Goal: Task Accomplishment & Management: Manage account settings

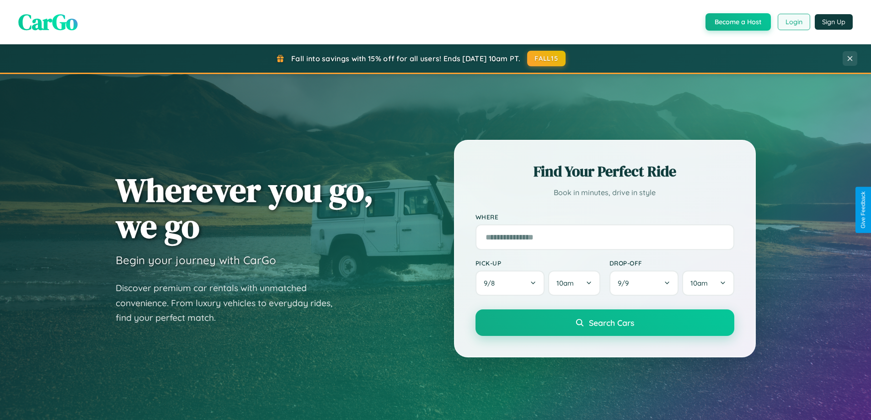
click at [793, 22] on button "Login" at bounding box center [793, 22] width 32 height 16
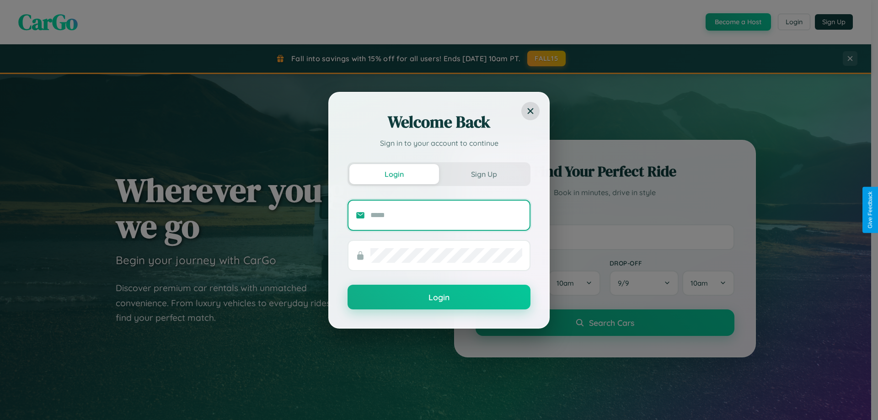
click at [446, 215] on input "text" at bounding box center [446, 215] width 152 height 15
type input "**********"
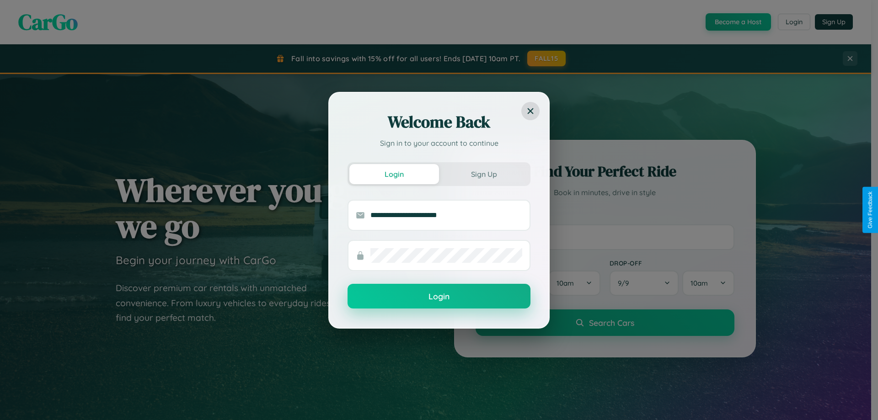
click at [439, 297] on button "Login" at bounding box center [438, 296] width 183 height 25
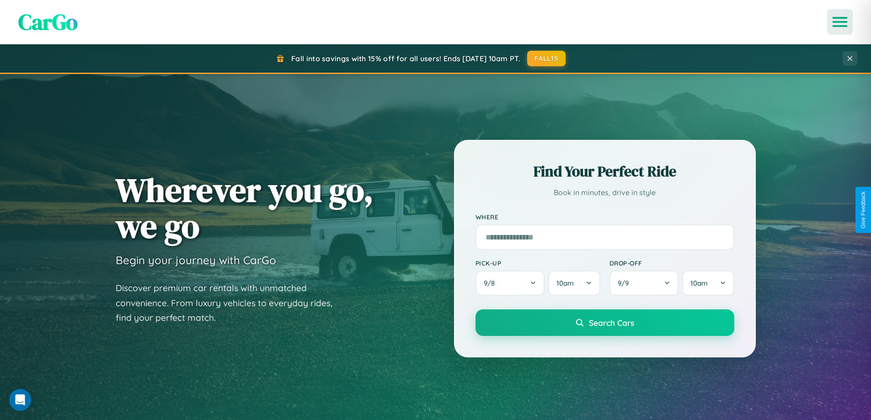
click at [840, 22] on icon "Open menu" at bounding box center [839, 22] width 13 height 8
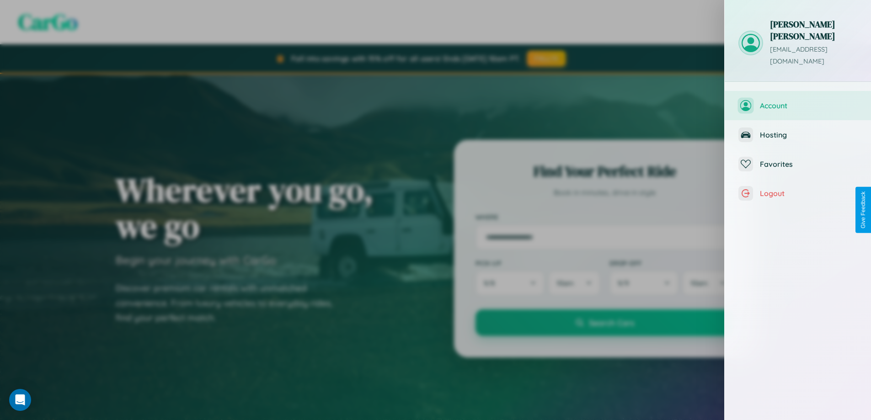
click at [798, 101] on span "Account" at bounding box center [808, 105] width 97 height 9
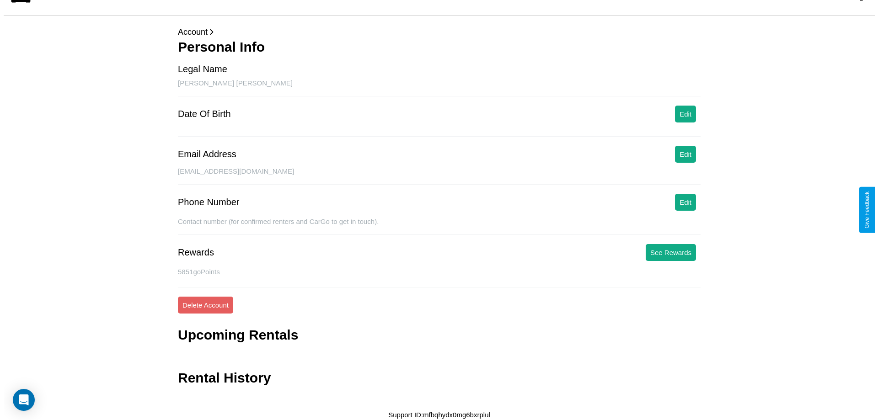
scroll to position [22, 0]
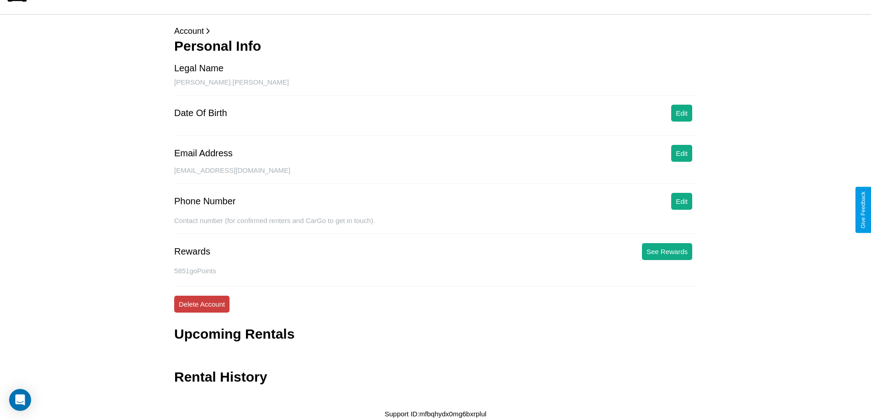
click at [202, 304] on button "Delete Account" at bounding box center [201, 304] width 55 height 17
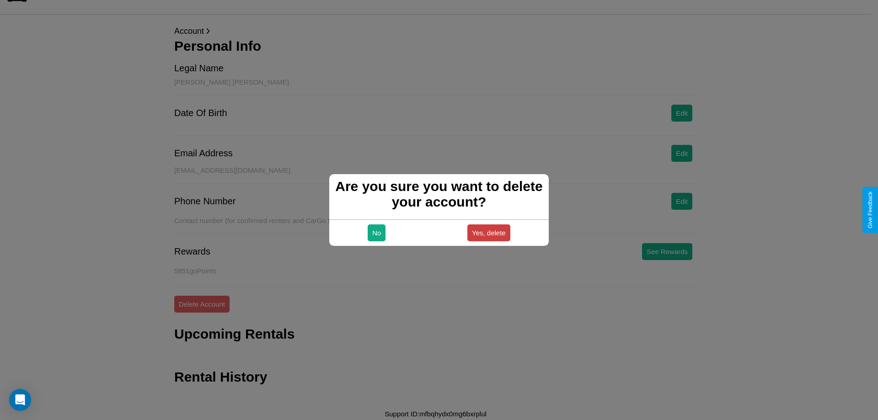
click at [488, 233] on button "Yes, delete" at bounding box center [488, 232] width 43 height 17
